Goal: Information Seeking & Learning: Learn about a topic

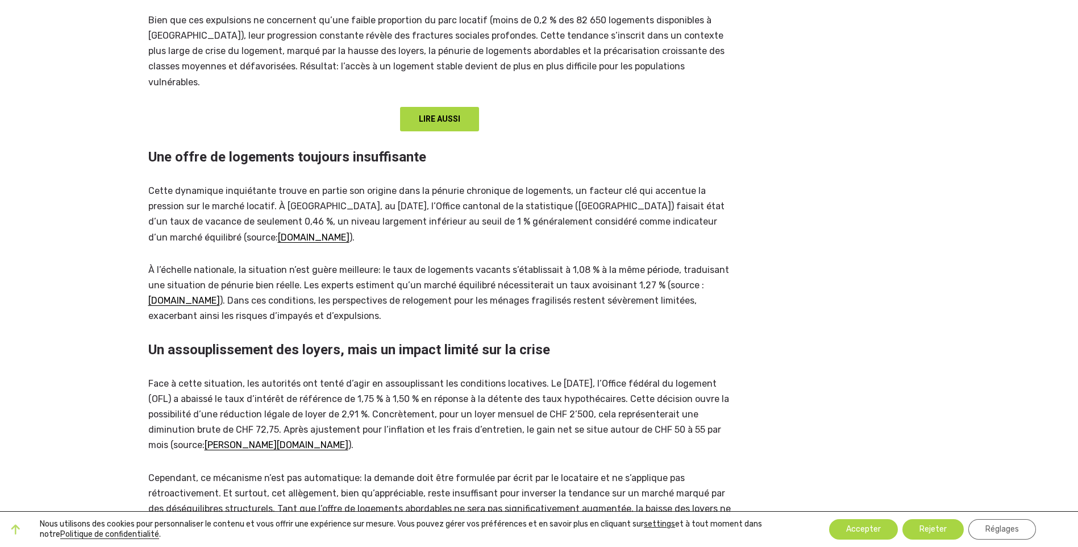
scroll to position [341, 0]
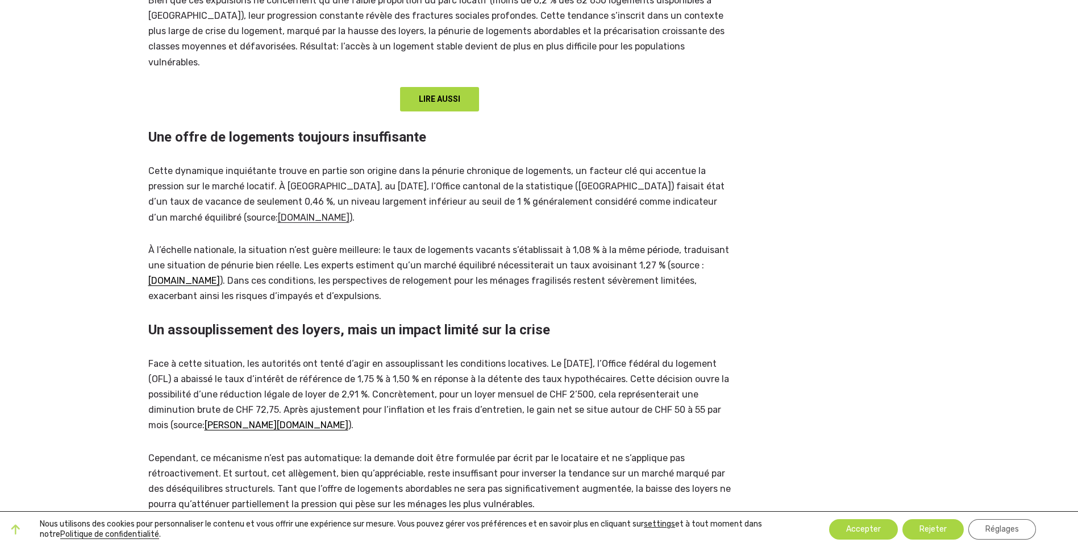
click at [349, 212] on u "tdg.ch" at bounding box center [314, 217] width 72 height 11
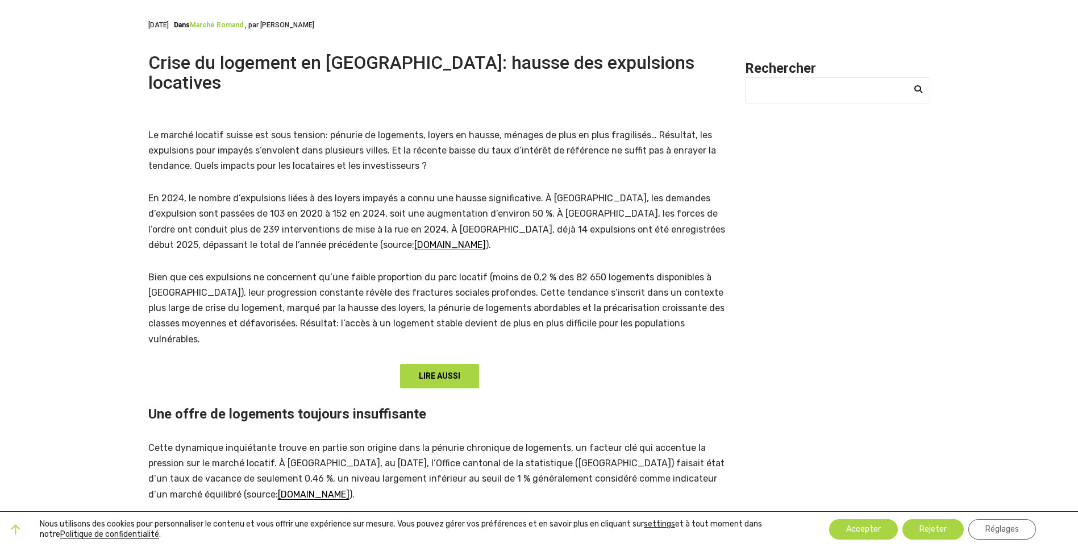
scroll to position [57, 0]
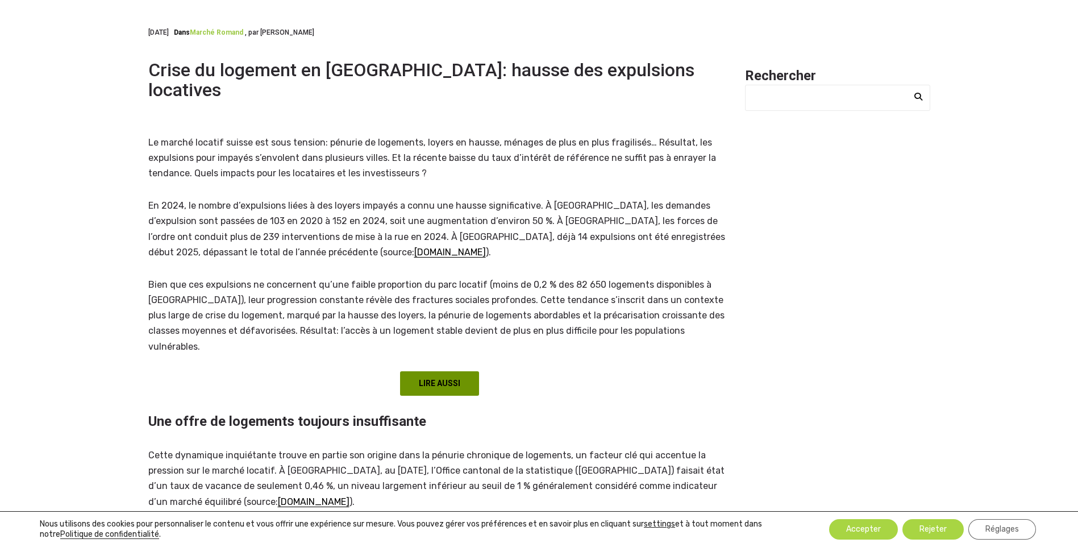
click at [440, 371] on link "LIRE AUSSI" at bounding box center [439, 383] width 79 height 24
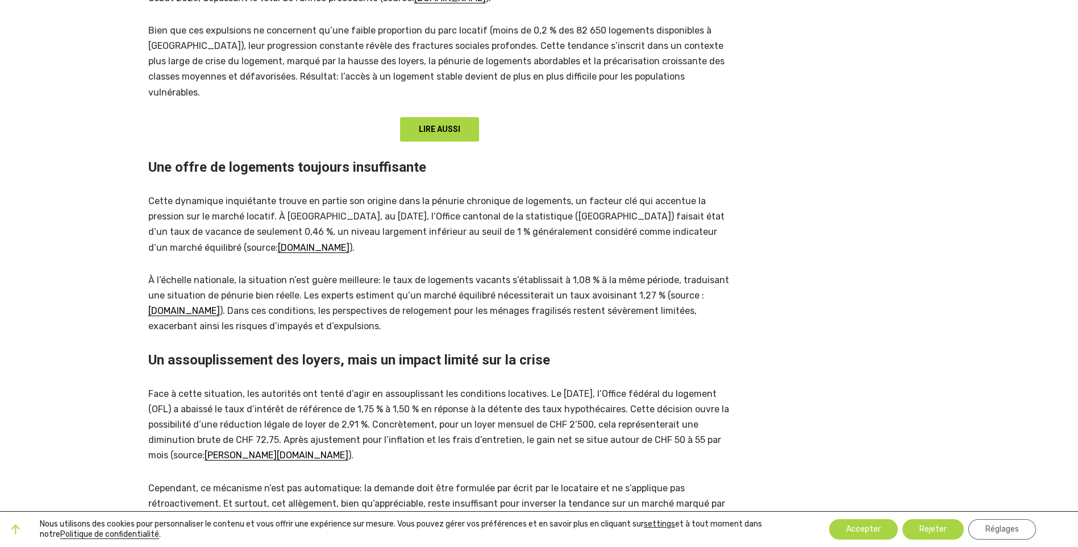
scroll to position [398, 0]
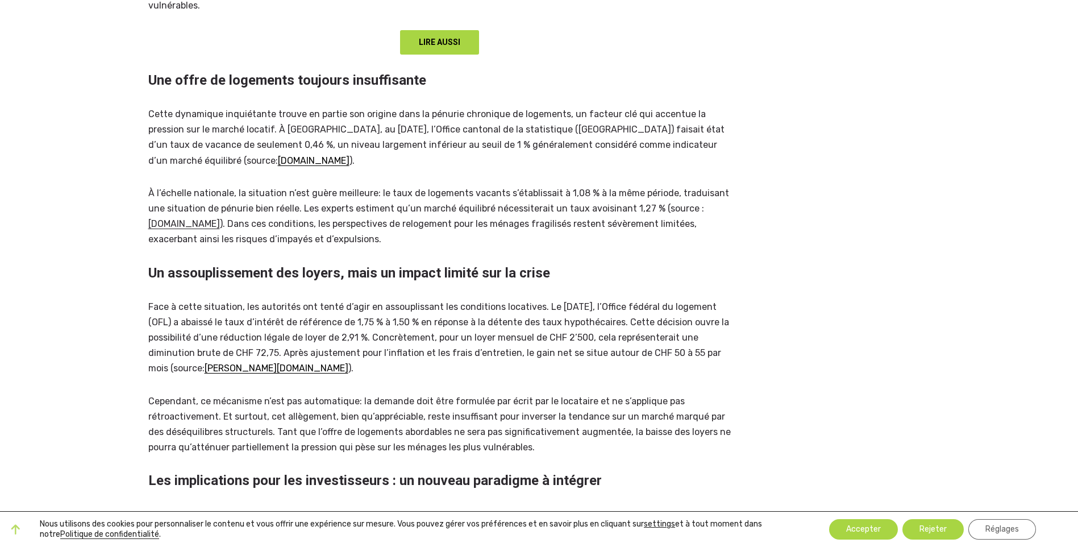
click at [198, 218] on u "wuestpartner.com" at bounding box center [184, 223] width 72 height 11
